Goal: Task Accomplishment & Management: Use online tool/utility

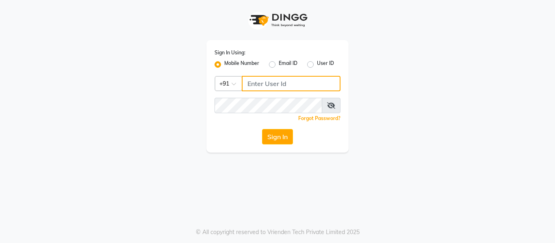
type input "9136660660"
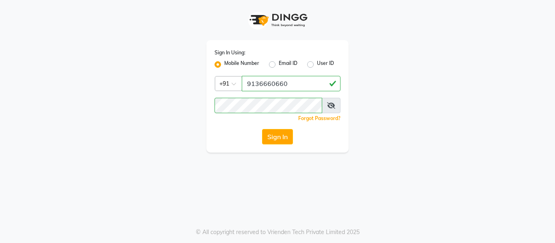
drag, startPoint x: 0, startPoint y: 0, endPoint x: 191, endPoint y: 148, distance: 242.2
click at [191, 148] on div "Sign In Using: Mobile Number Email ID User ID Country Code × [PHONE_NUMBER] Rem…" at bounding box center [277, 76] width 463 height 153
click at [279, 143] on button "Sign In" at bounding box center [277, 136] width 31 height 15
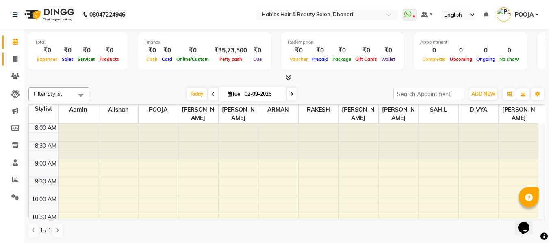
click at [15, 53] on link "Invoice" at bounding box center [12, 59] width 20 height 13
select select "4967"
select select "service"
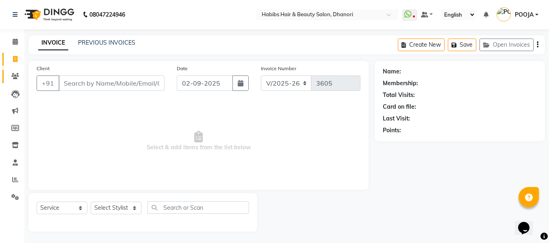
click at [15, 72] on link "Clients" at bounding box center [12, 76] width 20 height 13
